Goal: Navigation & Orientation: Find specific page/section

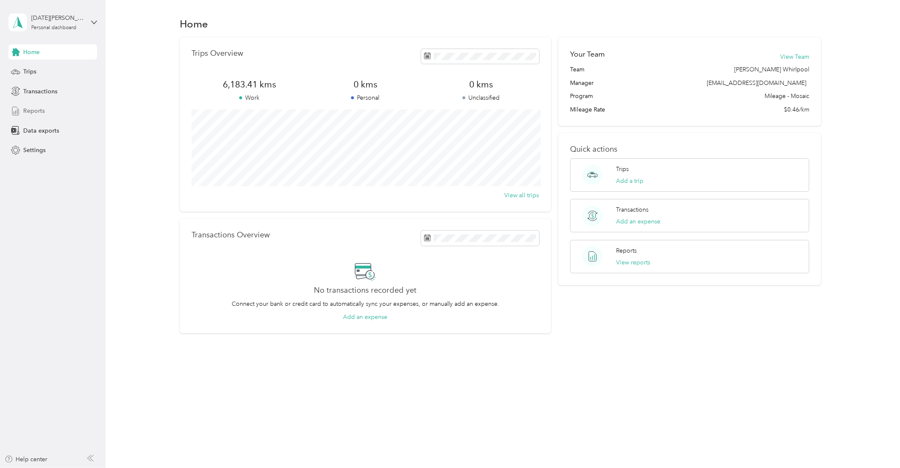
click at [29, 108] on span "Reports" at bounding box center [34, 110] width 22 height 9
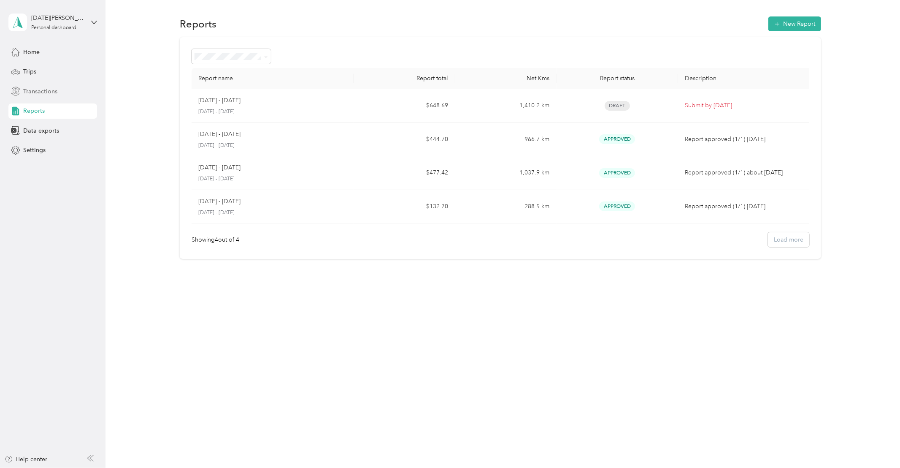
click at [32, 88] on span "Transactions" at bounding box center [40, 91] width 34 height 9
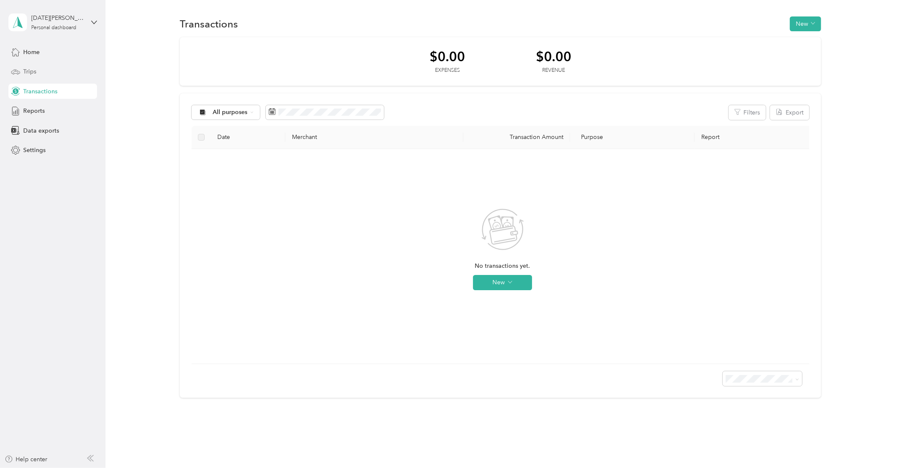
click at [31, 71] on span "Trips" at bounding box center [29, 71] width 13 height 9
